Goal: Check status: Check status

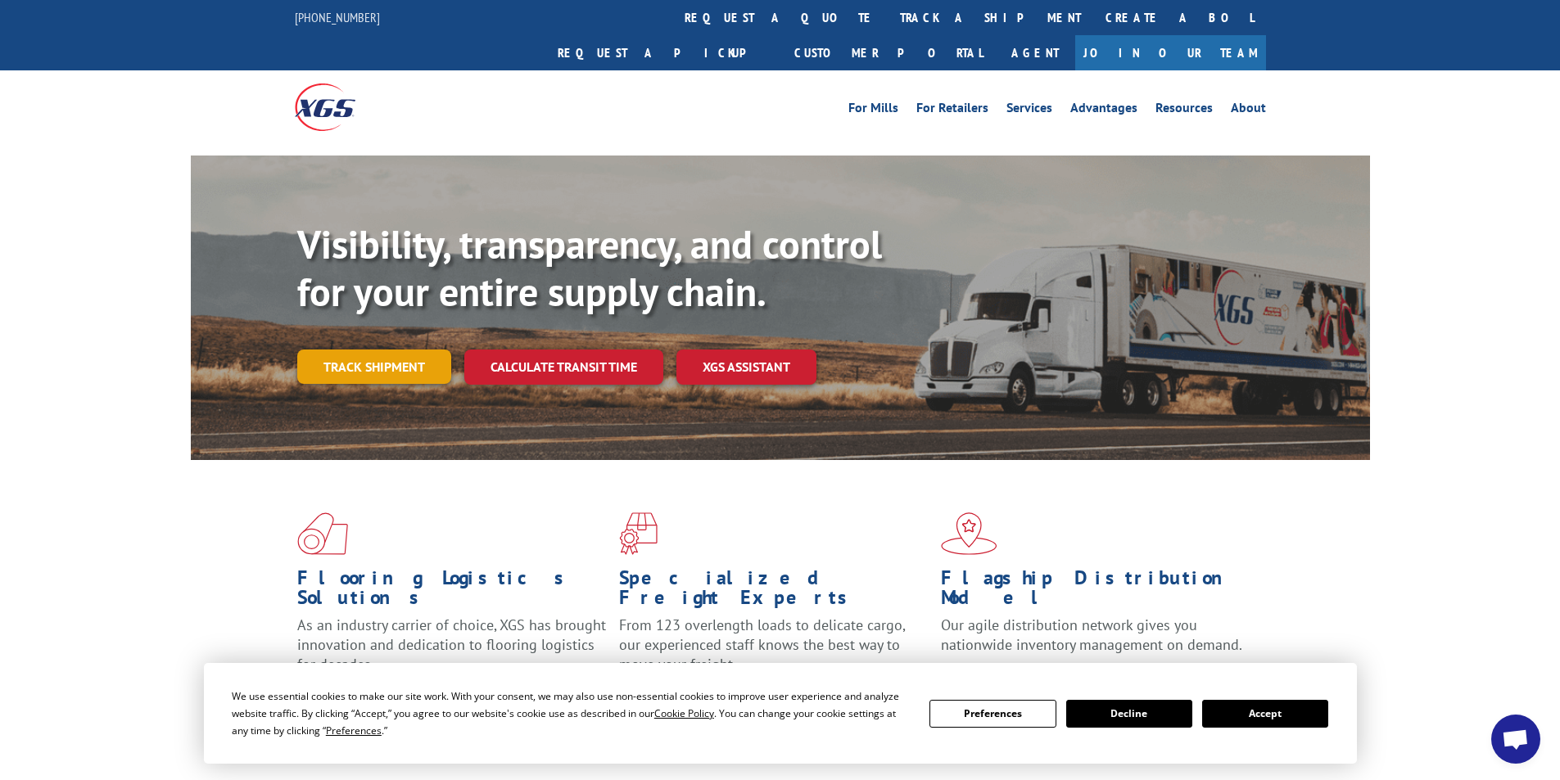
click at [382, 350] on link "Track shipment" at bounding box center [374, 367] width 154 height 34
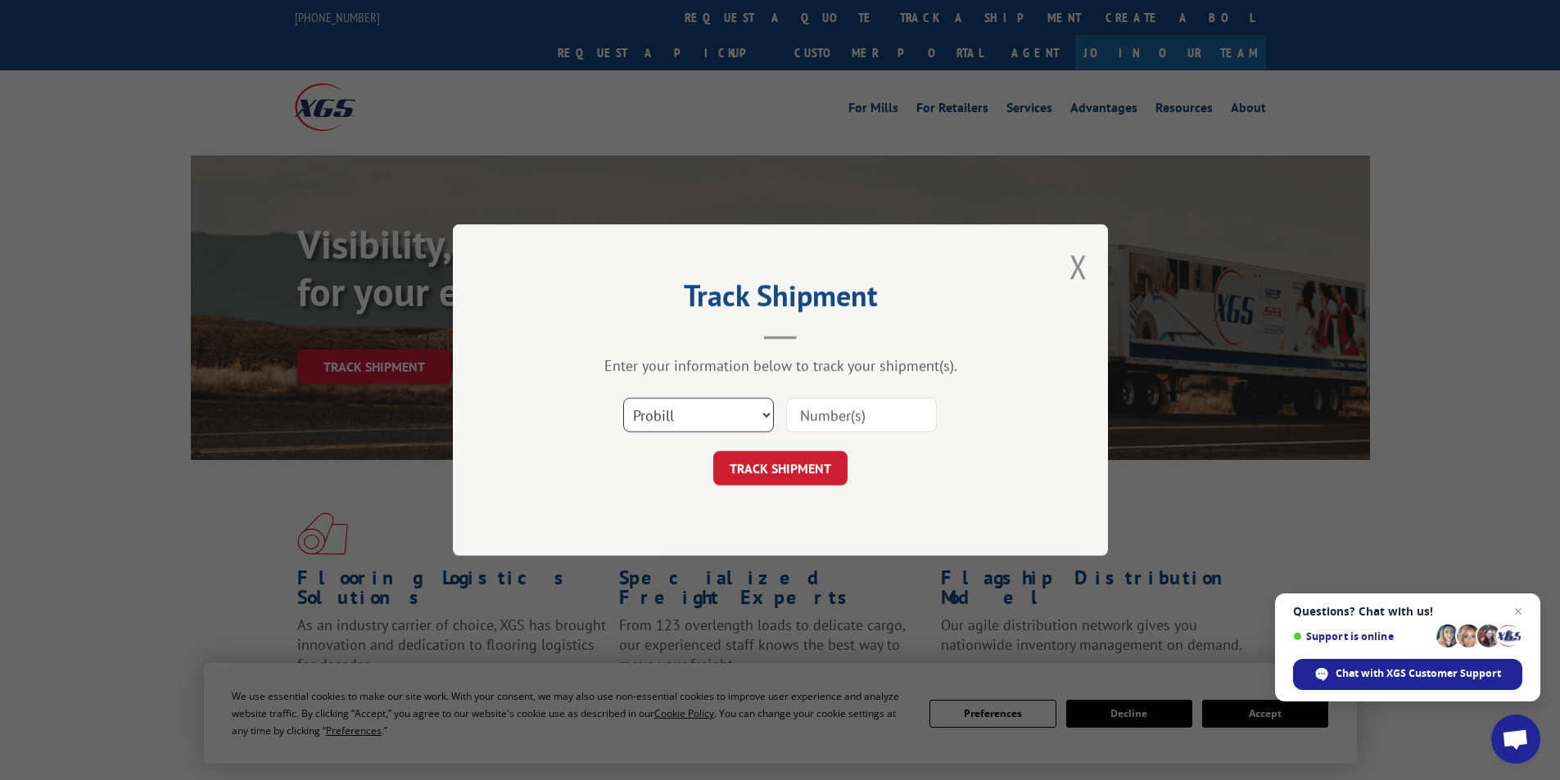
click at [679, 415] on select "Select category... Probill BOL PO" at bounding box center [698, 415] width 151 height 34
select select "bol"
click at [623, 398] on select "Select category... Probill BOL PO" at bounding box center [698, 415] width 151 height 34
click at [791, 421] on input at bounding box center [861, 415] width 151 height 34
paste input "6043007"
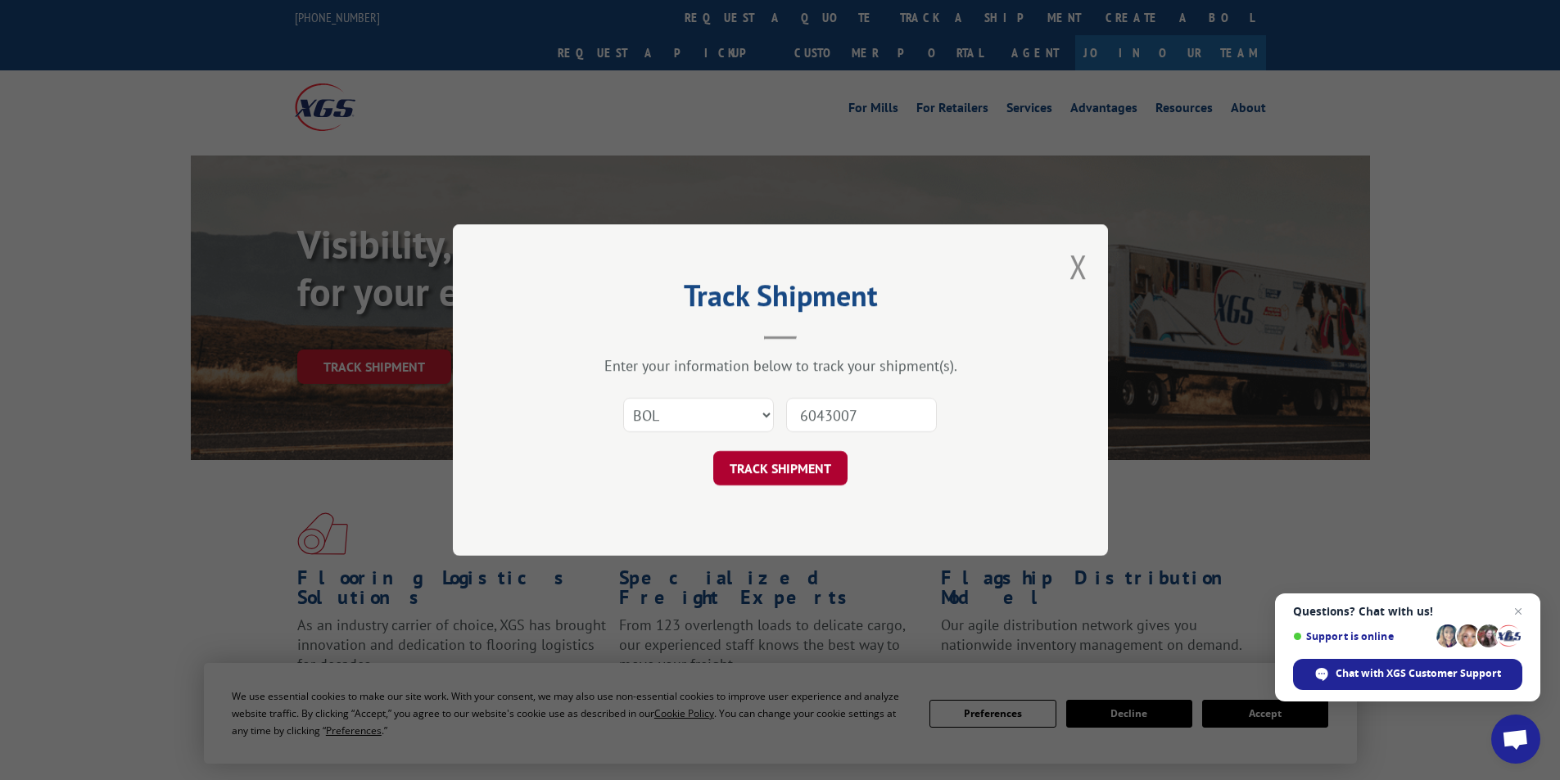
type input "6043007"
click at [803, 478] on button "TRACK SHIPMENT" at bounding box center [780, 468] width 134 height 34
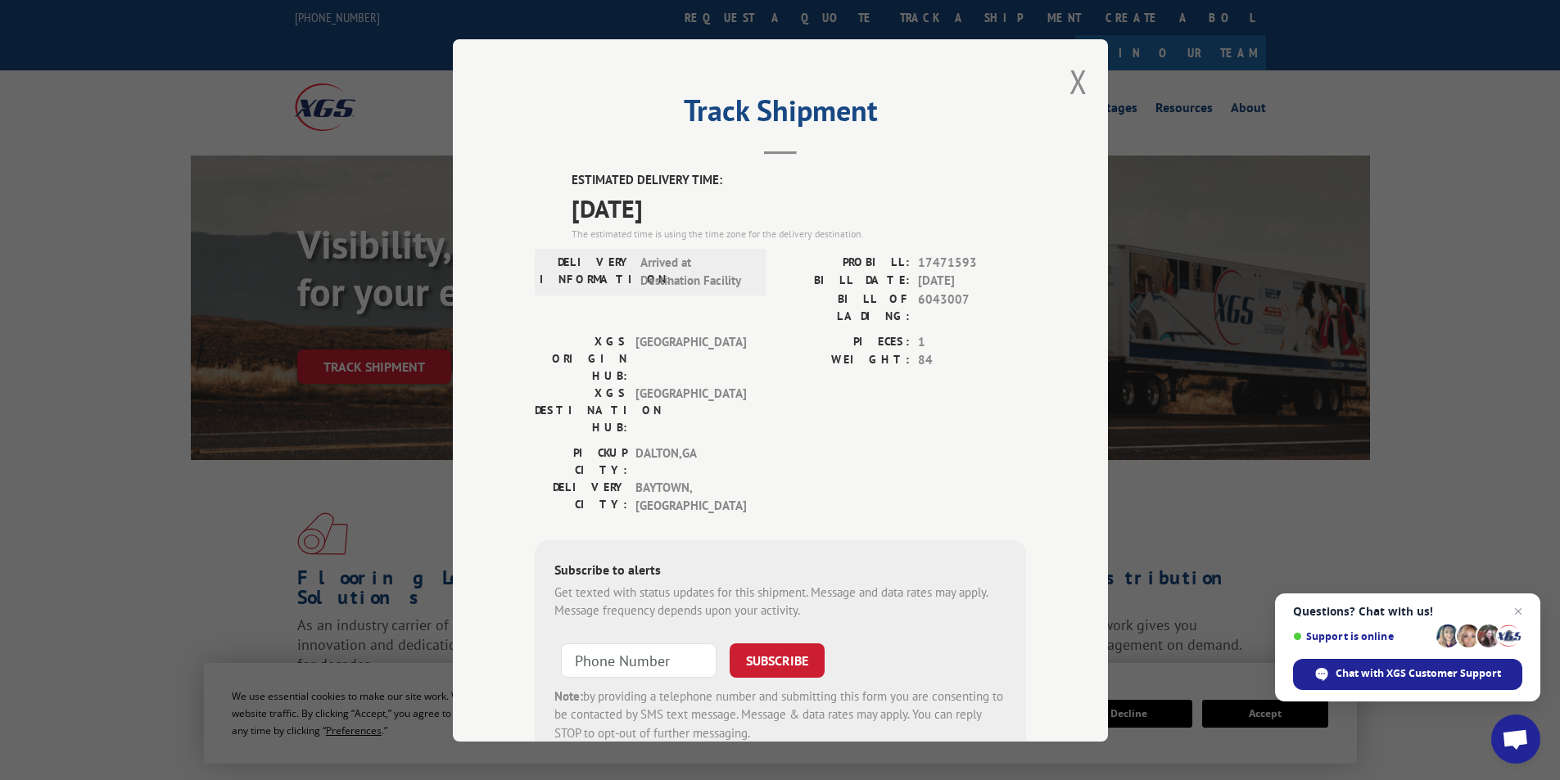
click at [1062, 75] on div "Track Shipment ESTIMATED DELIVERY TIME: [DATE] The estimated time is using the …" at bounding box center [780, 390] width 655 height 703
